Goal: Task Accomplishment & Management: Manage account settings

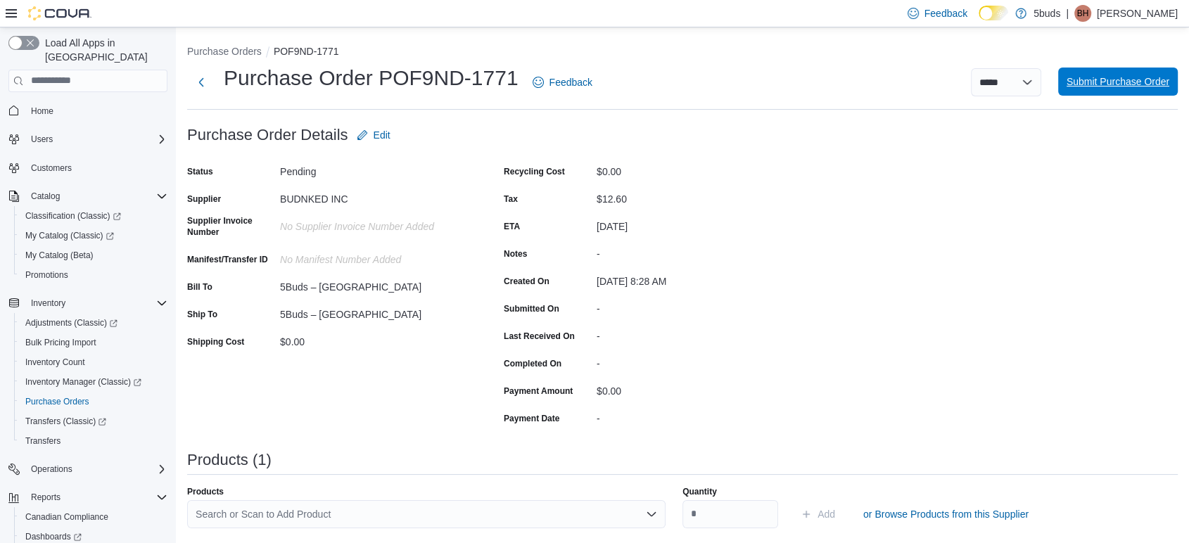
click at [1149, 84] on span "Submit Purchase Order" at bounding box center [1118, 82] width 103 height 14
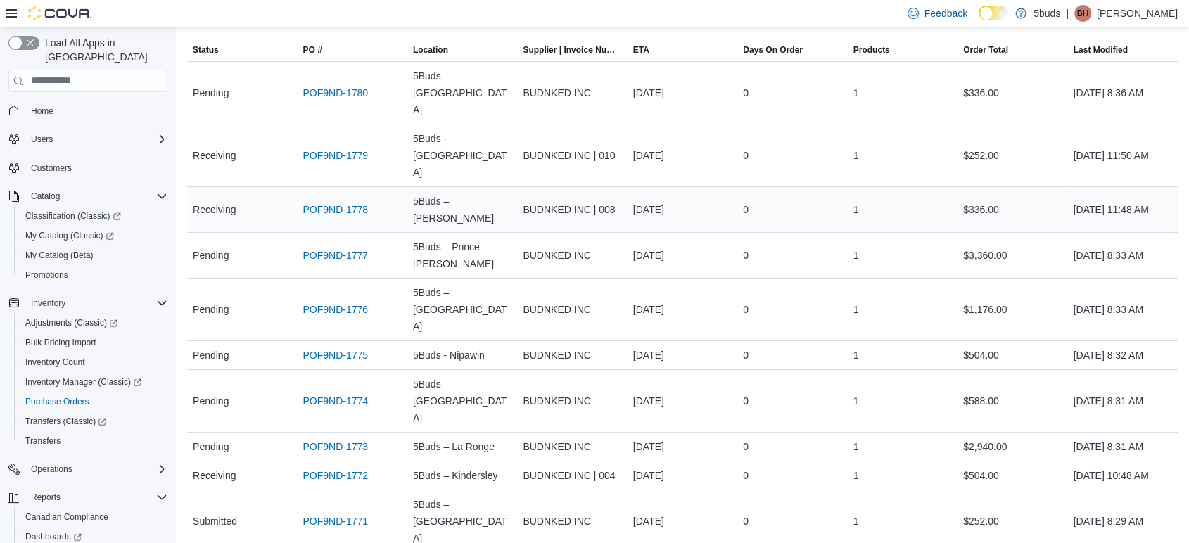
scroll to position [156, 0]
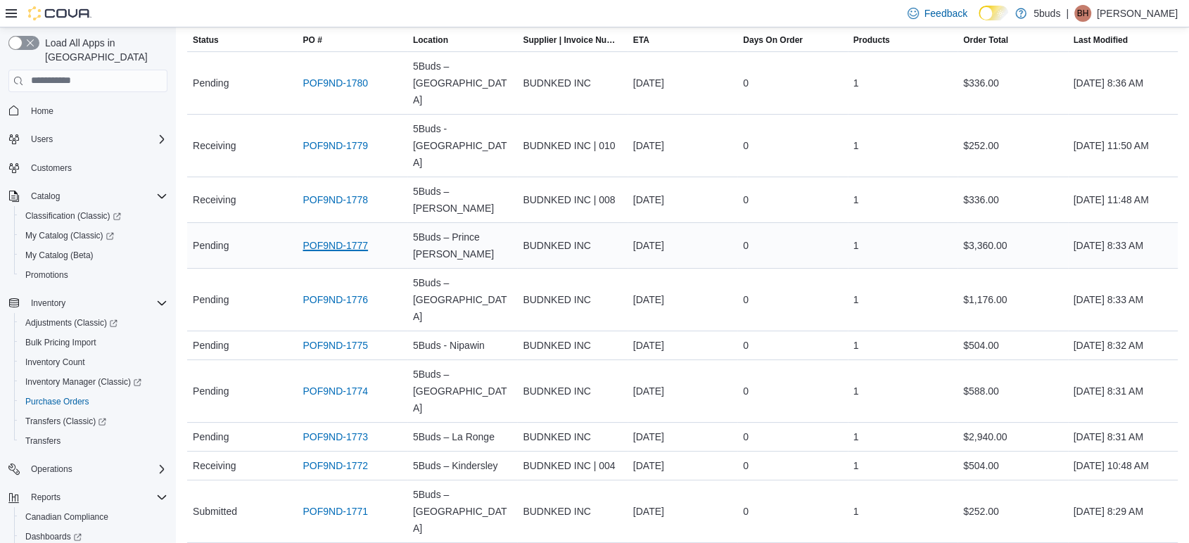
click at [330, 237] on link "POF9ND-1777" at bounding box center [335, 245] width 65 height 17
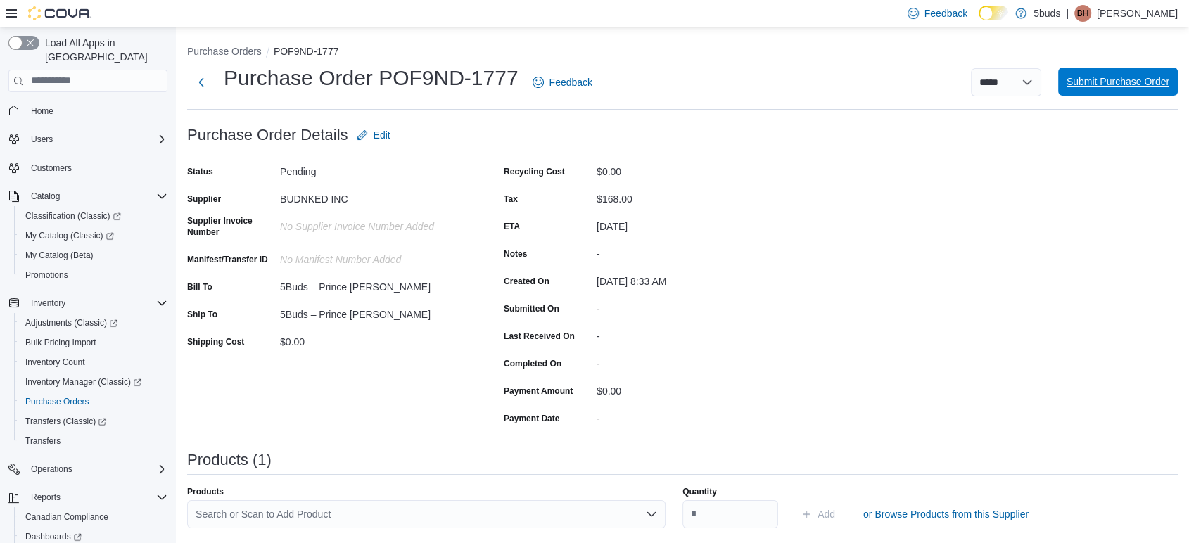
click at [1136, 93] on span "Submit Purchase Order" at bounding box center [1118, 82] width 103 height 28
